Goal: Find specific fact: Locate a discrete piece of known information

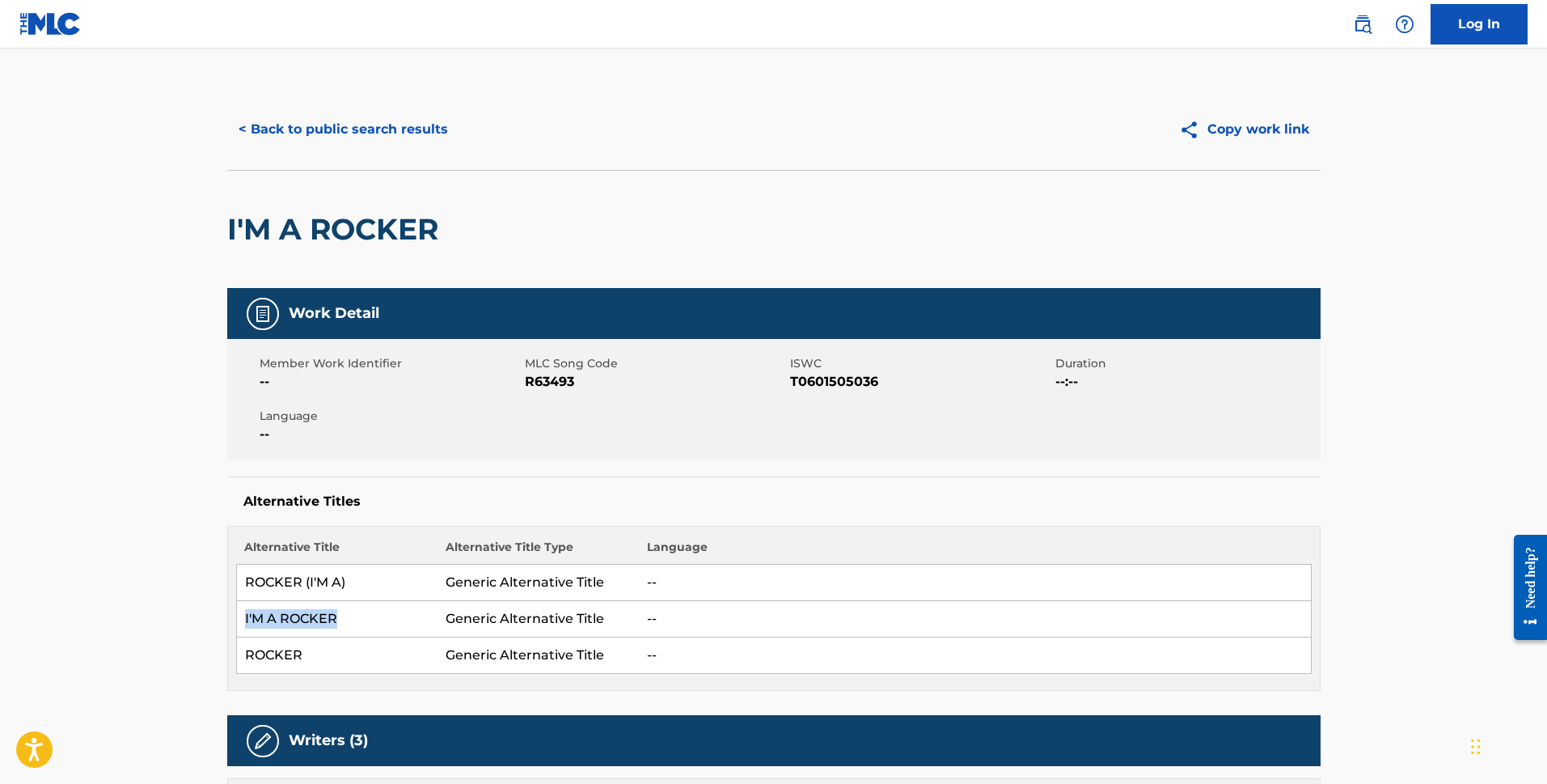
click at [308, 145] on button "< Back to public search results" at bounding box center [343, 130] width 232 height 40
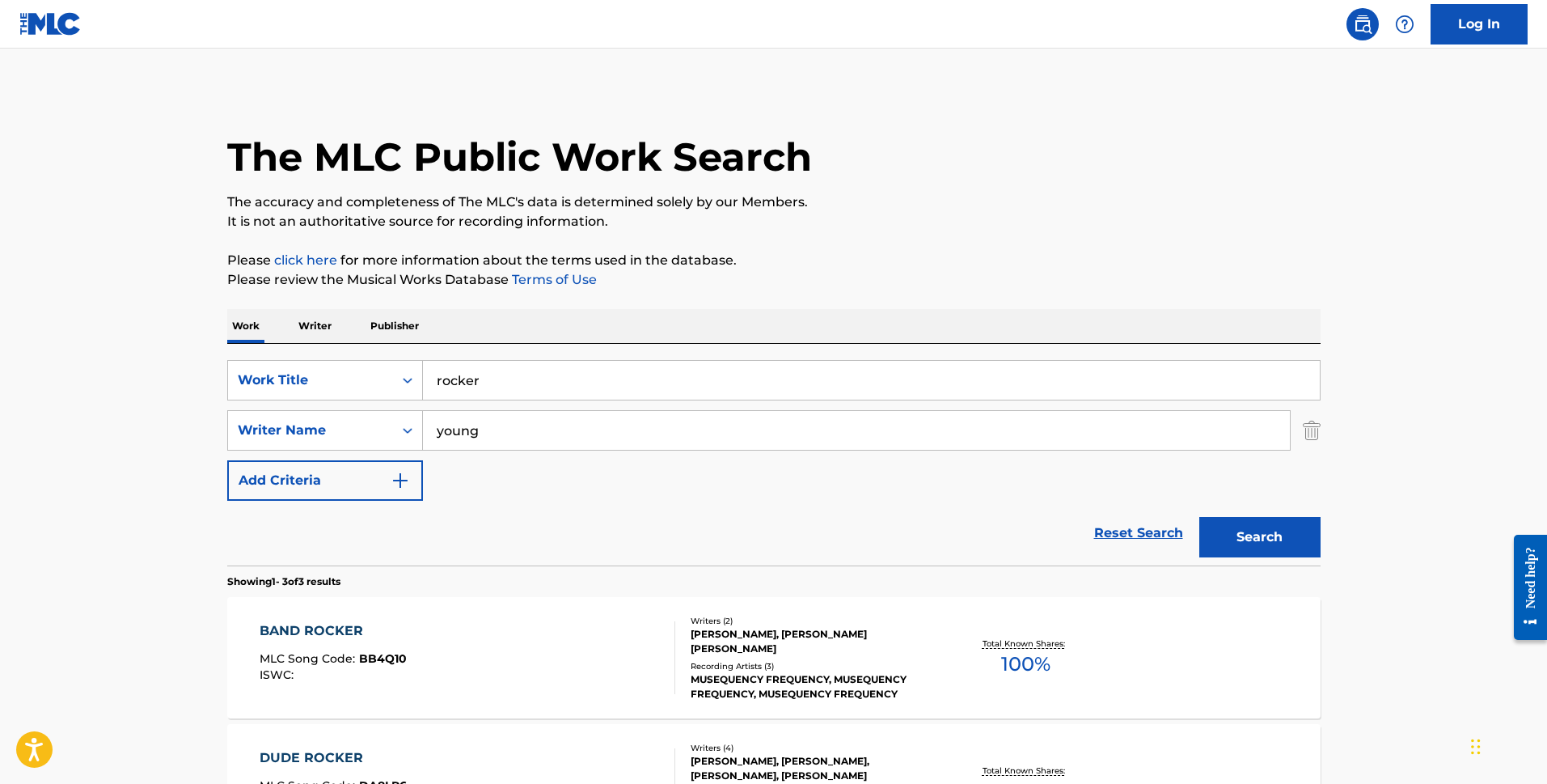
scroll to position [258, 0]
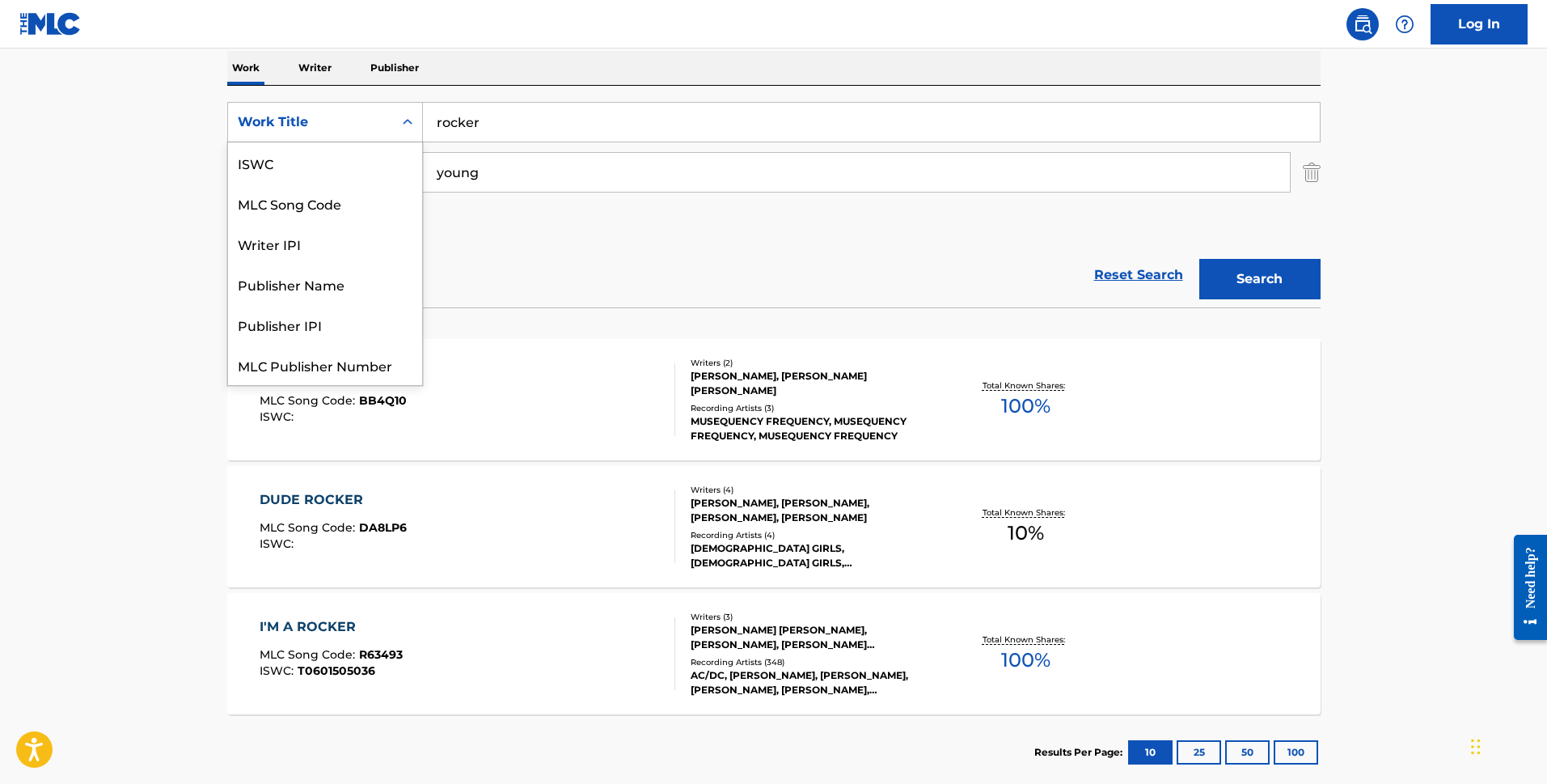
click at [339, 136] on div "Work Title" at bounding box center [311, 122] width 165 height 31
click at [334, 166] on div "MLC Song Code" at bounding box center [326, 163] width 194 height 40
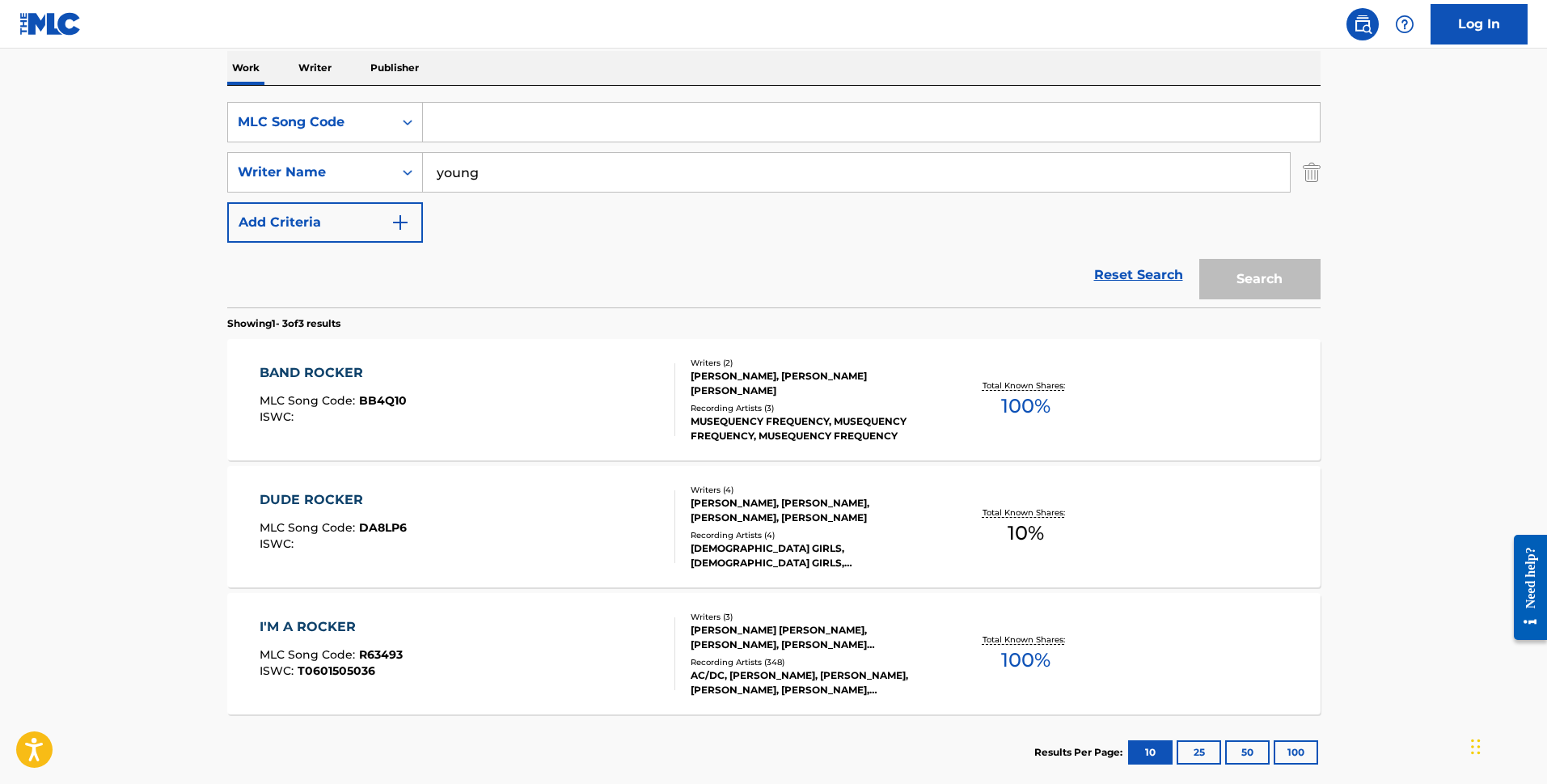
click at [469, 117] on input "Search Form" at bounding box center [872, 122] width 897 height 39
click at [488, 134] on input "Search Form" at bounding box center [872, 122] width 897 height 39
type input "BB4Q10"
click at [1306, 180] on img "Search Form" at bounding box center [1312, 173] width 18 height 40
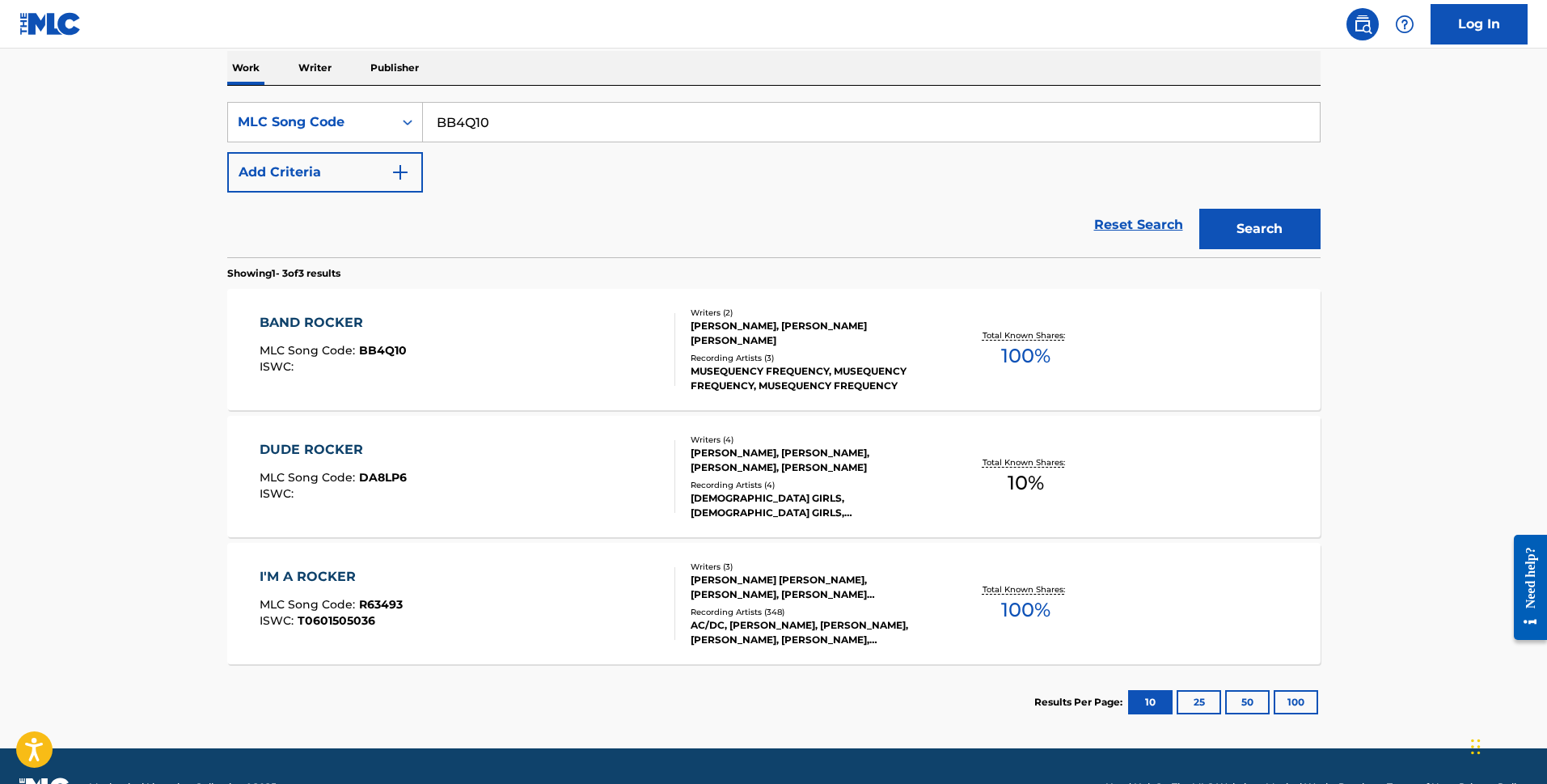
click at [707, 128] on input "BB4Q10" at bounding box center [872, 122] width 897 height 39
click at [1200, 209] on button "Search" at bounding box center [1260, 229] width 121 height 40
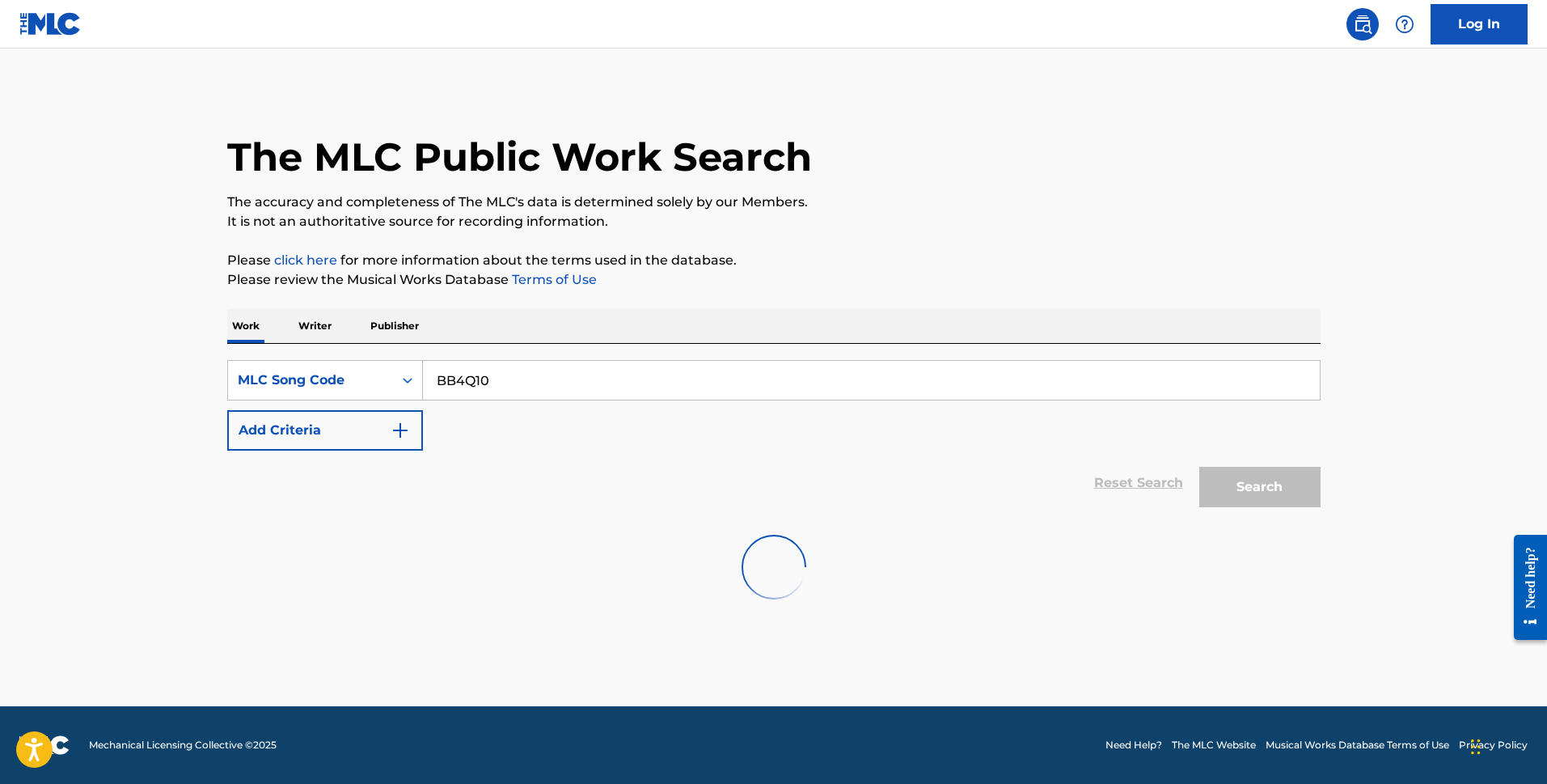
scroll to position [0, 0]
